Goal: Check status

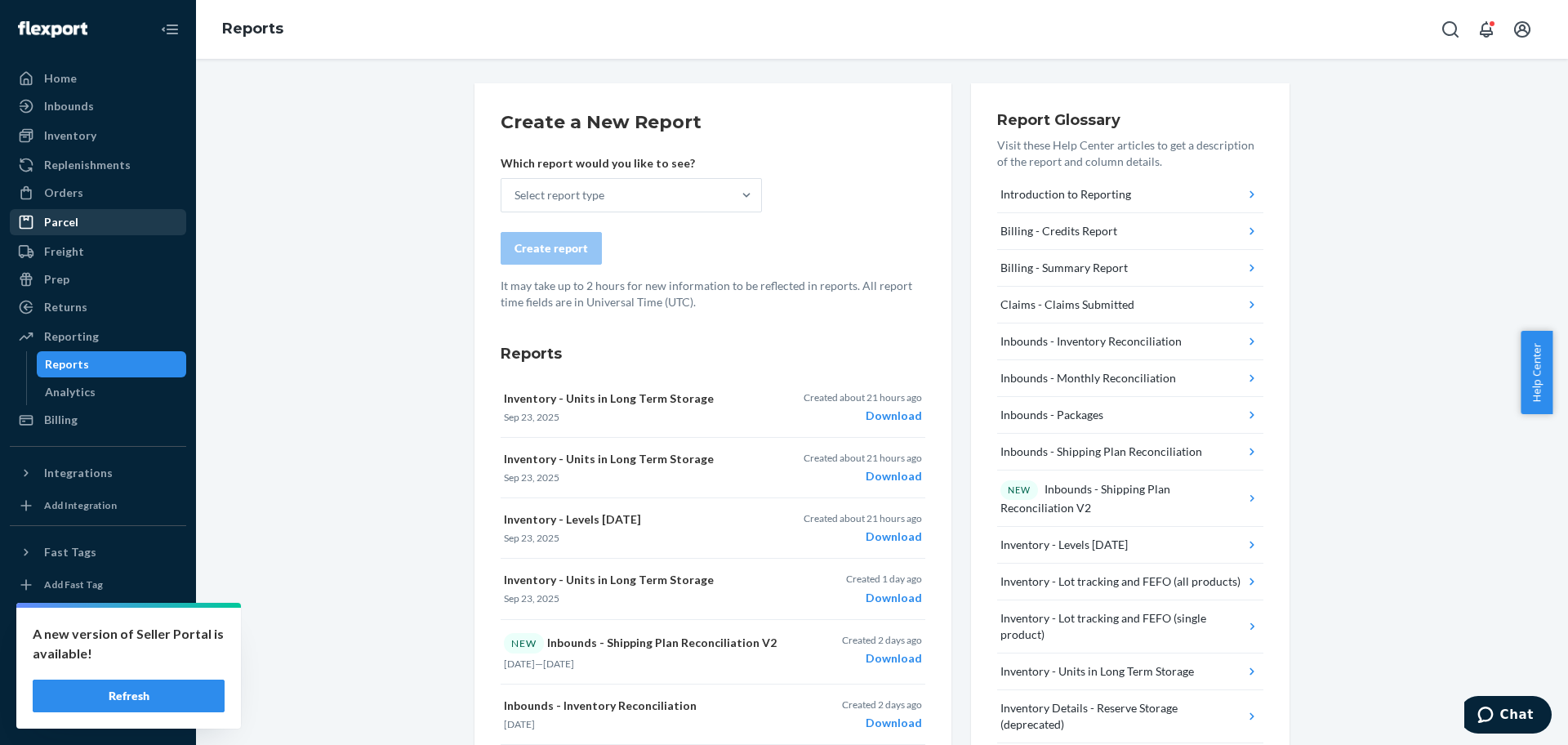
drag, startPoint x: 103, startPoint y: 203, endPoint x: 167, endPoint y: 216, distance: 65.3
click at [103, 203] on div "Orders" at bounding box center [98, 192] width 173 height 23
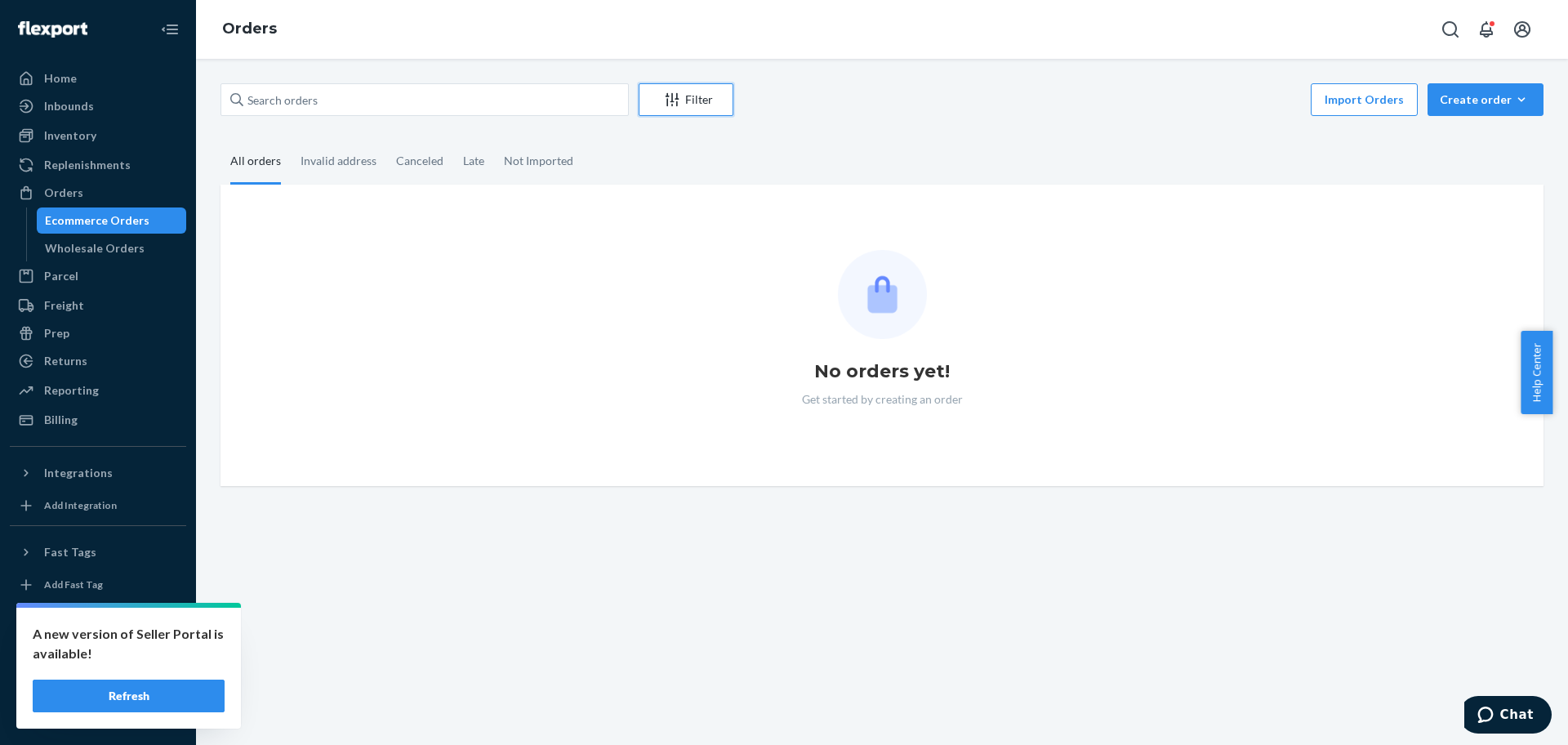
click at [700, 98] on div "Filter" at bounding box center [686, 99] width 93 height 16
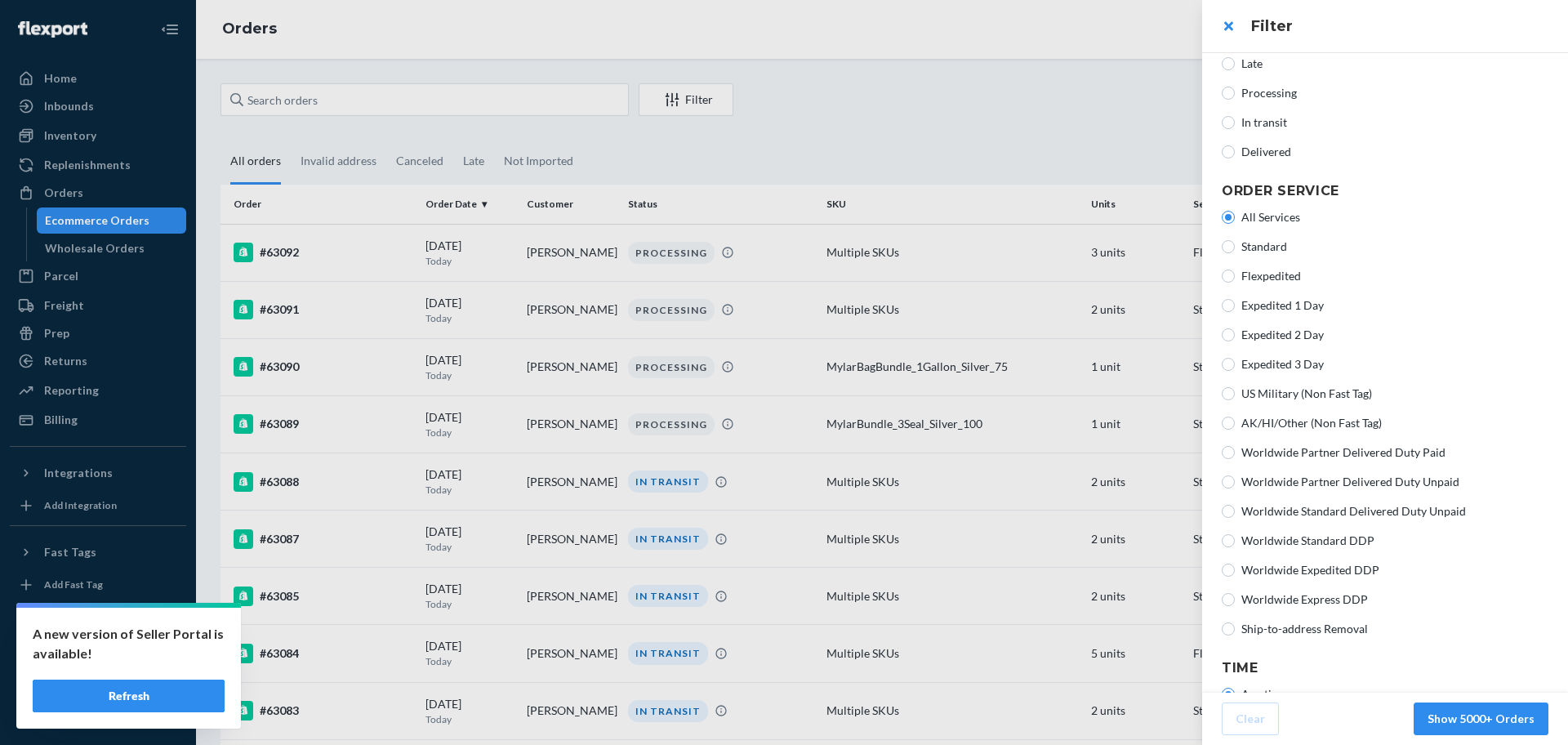
scroll to position [204, 0]
click at [1287, 621] on span "Ship-to-address Removal" at bounding box center [1395, 623] width 307 height 16
click at [1235, 621] on input "Ship-to-address Removal" at bounding box center [1228, 624] width 13 height 13
radio input "true"
radio input "false"
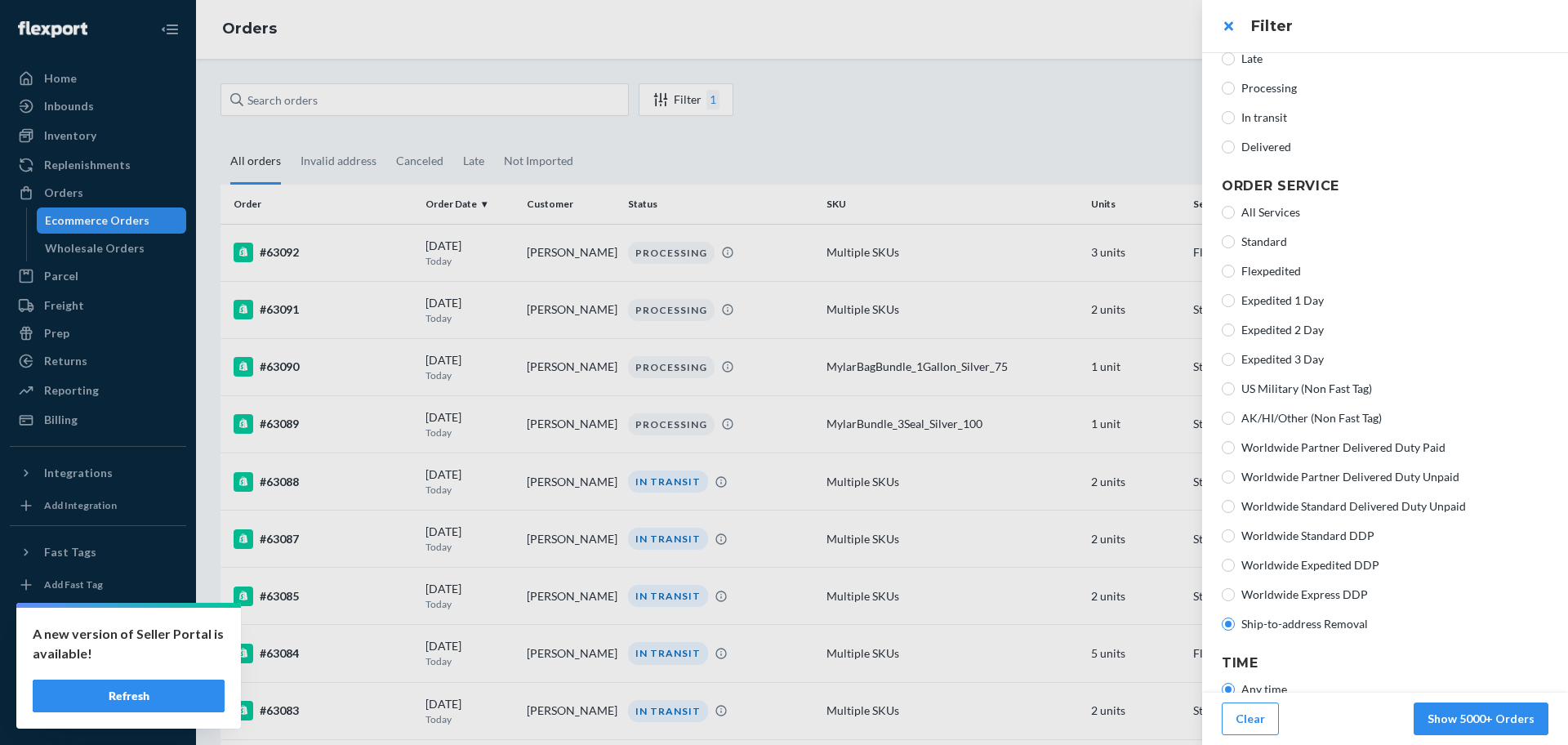
click at [1465, 725] on button "Show 5000+ Orders" at bounding box center [1480, 718] width 134 height 32
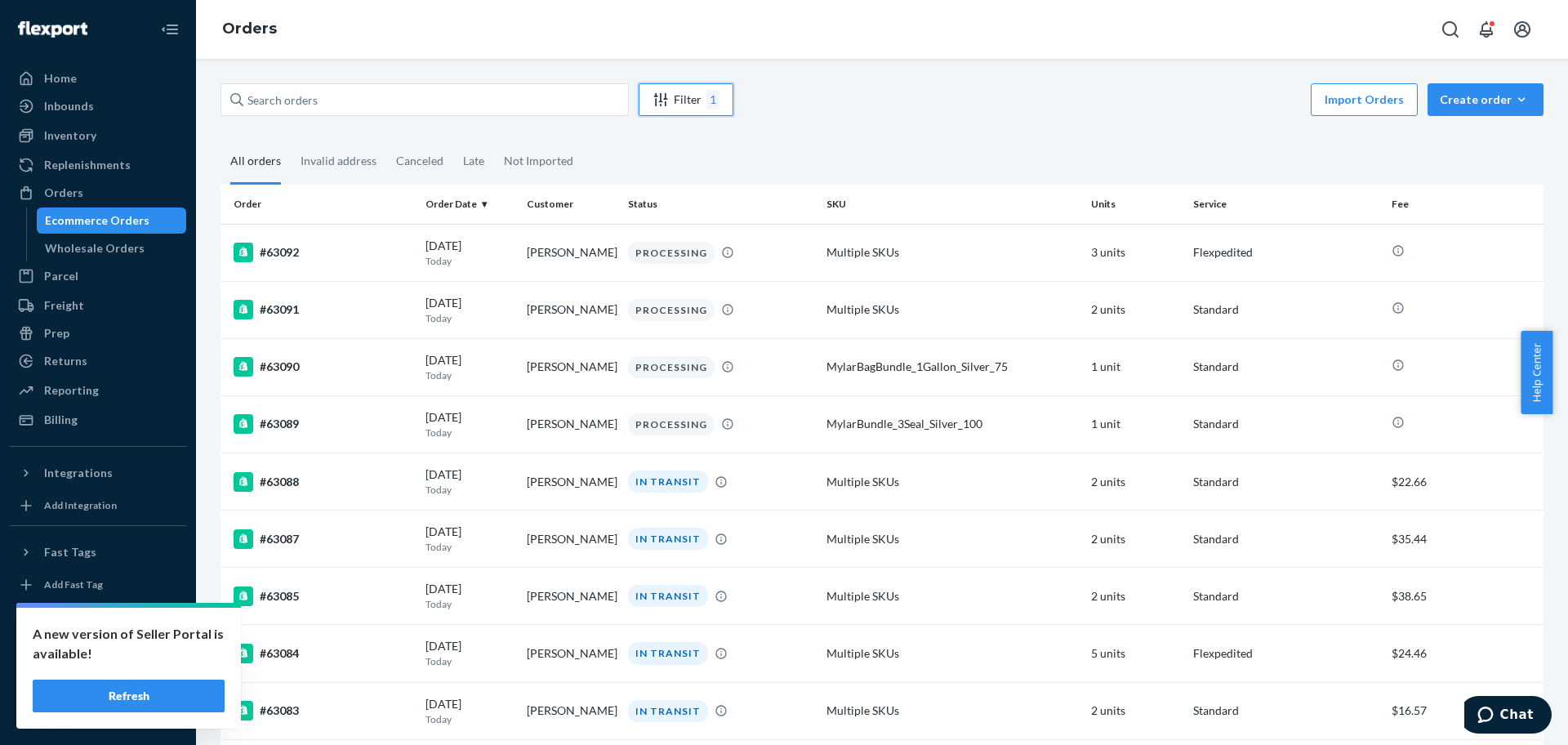
click at [674, 83] on button "Filter 1" at bounding box center [685, 99] width 94 height 32
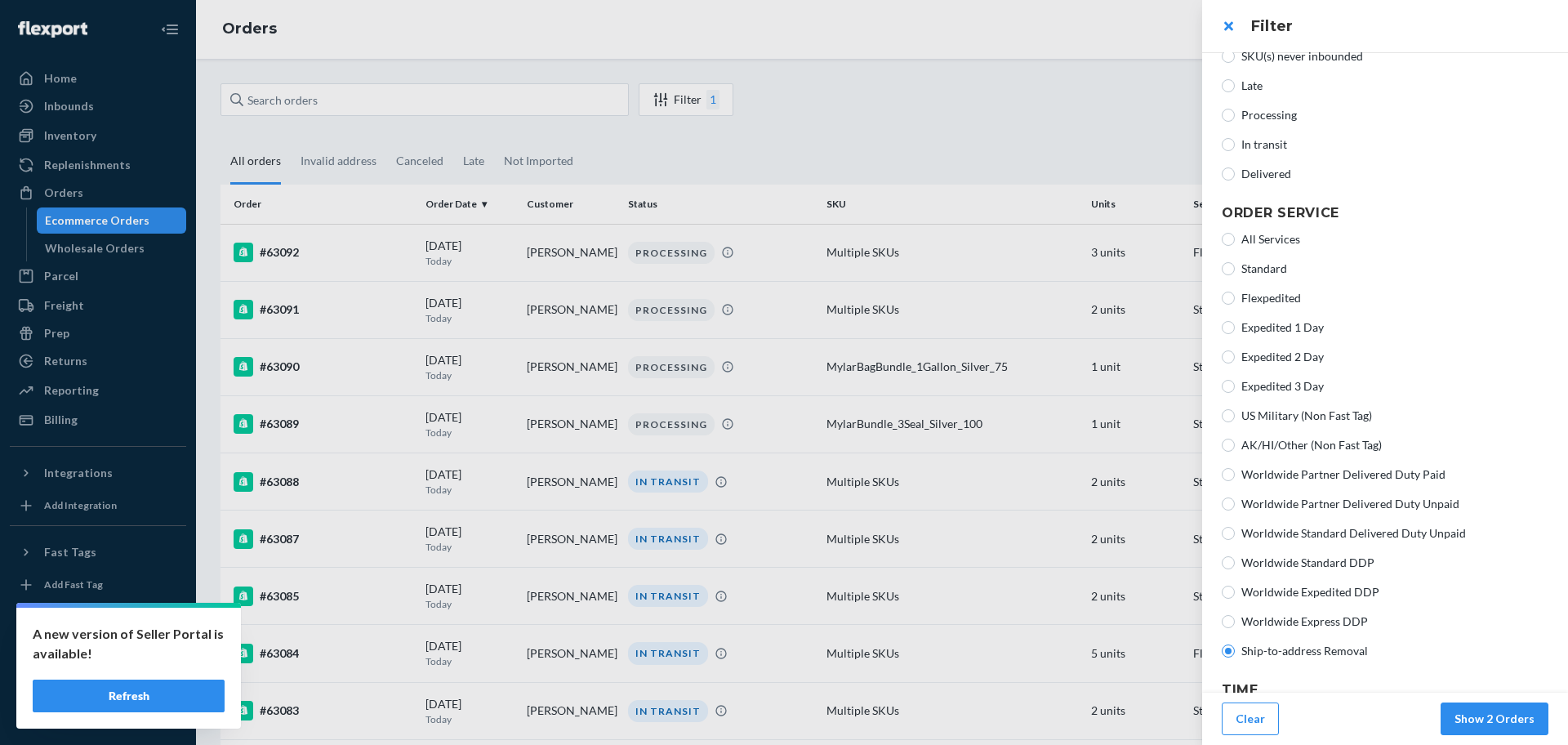
scroll to position [288, 0]
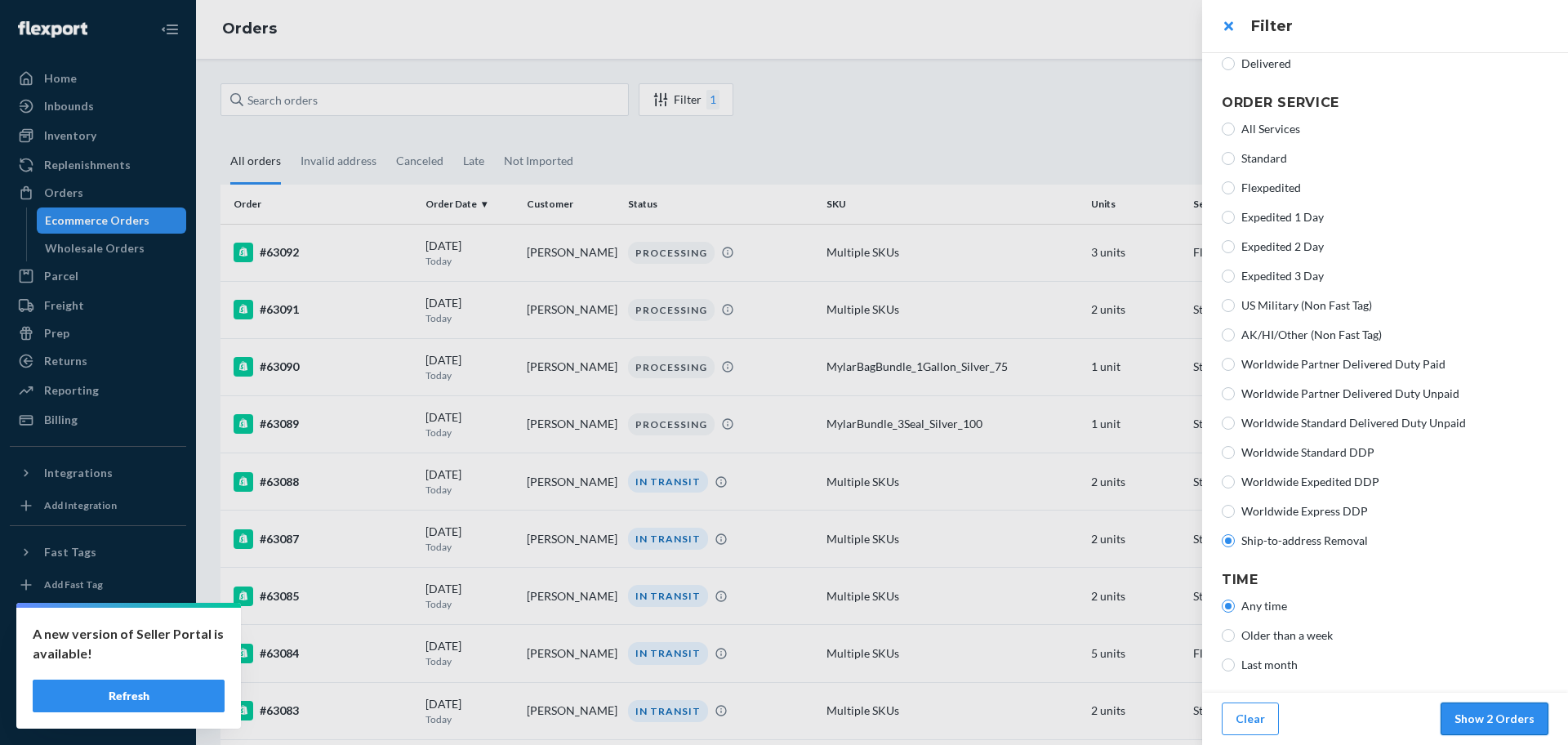
click at [1480, 713] on button "Show 2 Orders" at bounding box center [1494, 718] width 108 height 32
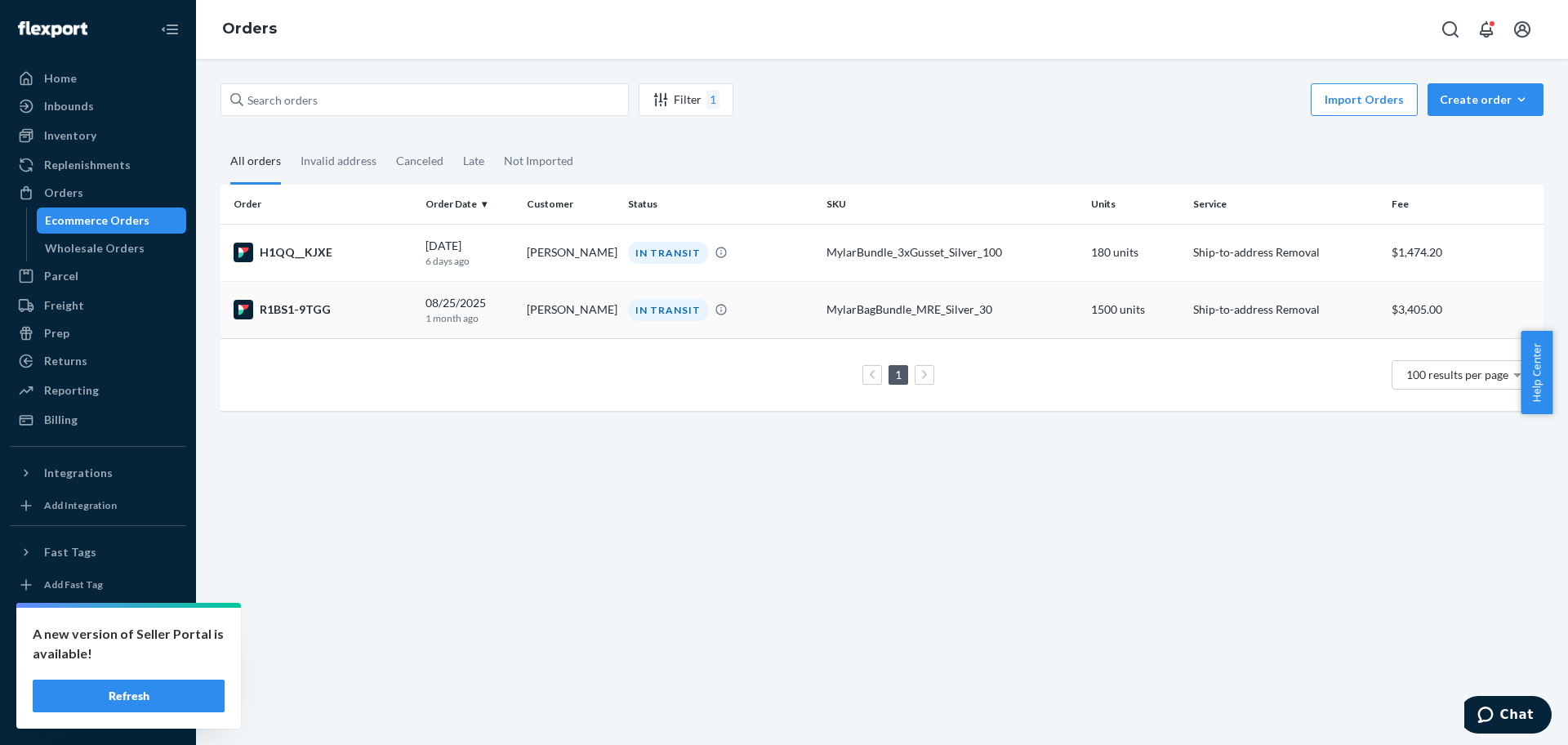
click at [359, 296] on td "R1BS1-9TGG" at bounding box center [319, 310] width 198 height 57
